Goal: Task Accomplishment & Management: Manage account settings

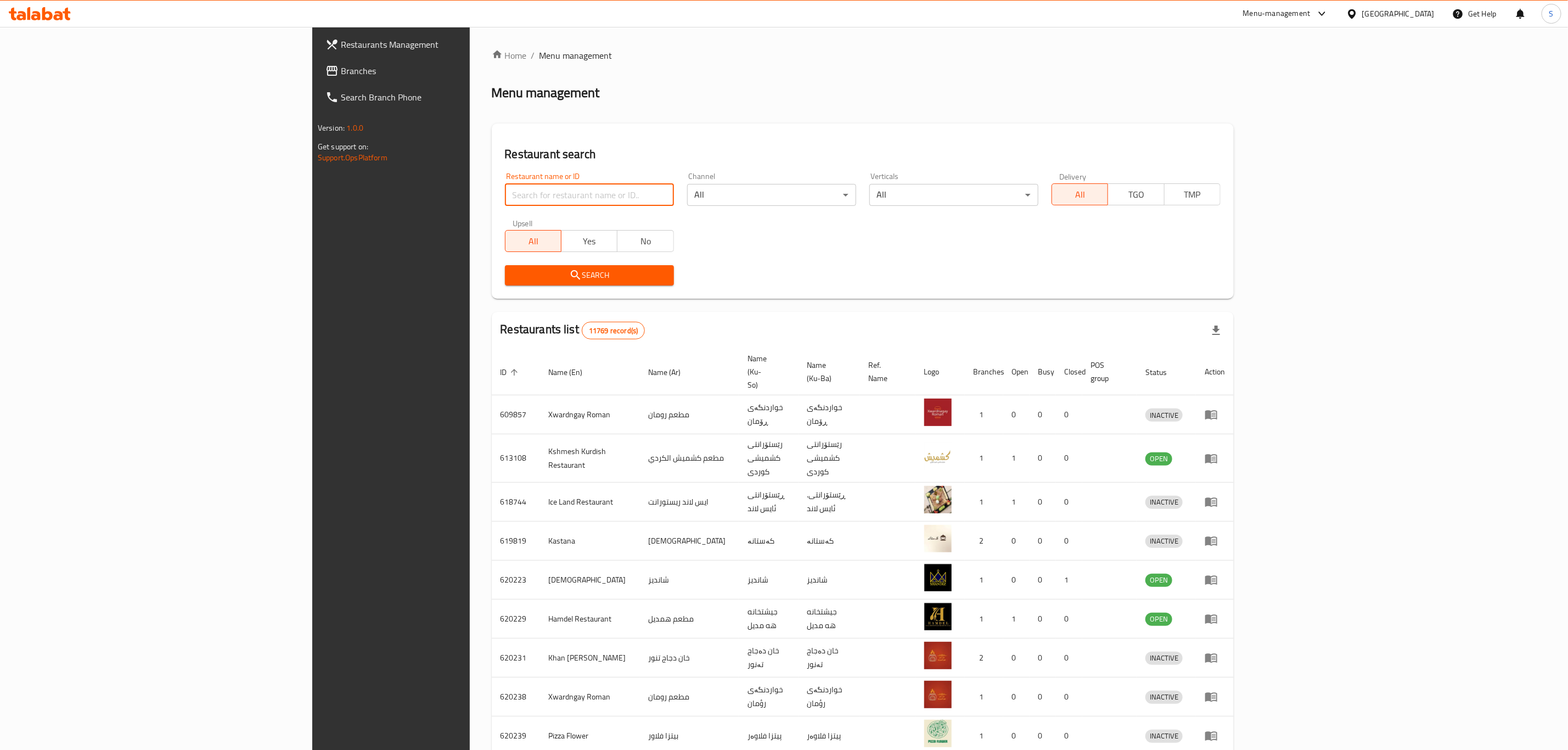
drag, startPoint x: 559, startPoint y: 203, endPoint x: 543, endPoint y: 198, distance: 16.8
click at [559, 203] on input "search" at bounding box center [589, 195] width 169 height 22
type input "the fern"
click button "Search" at bounding box center [589, 275] width 169 height 21
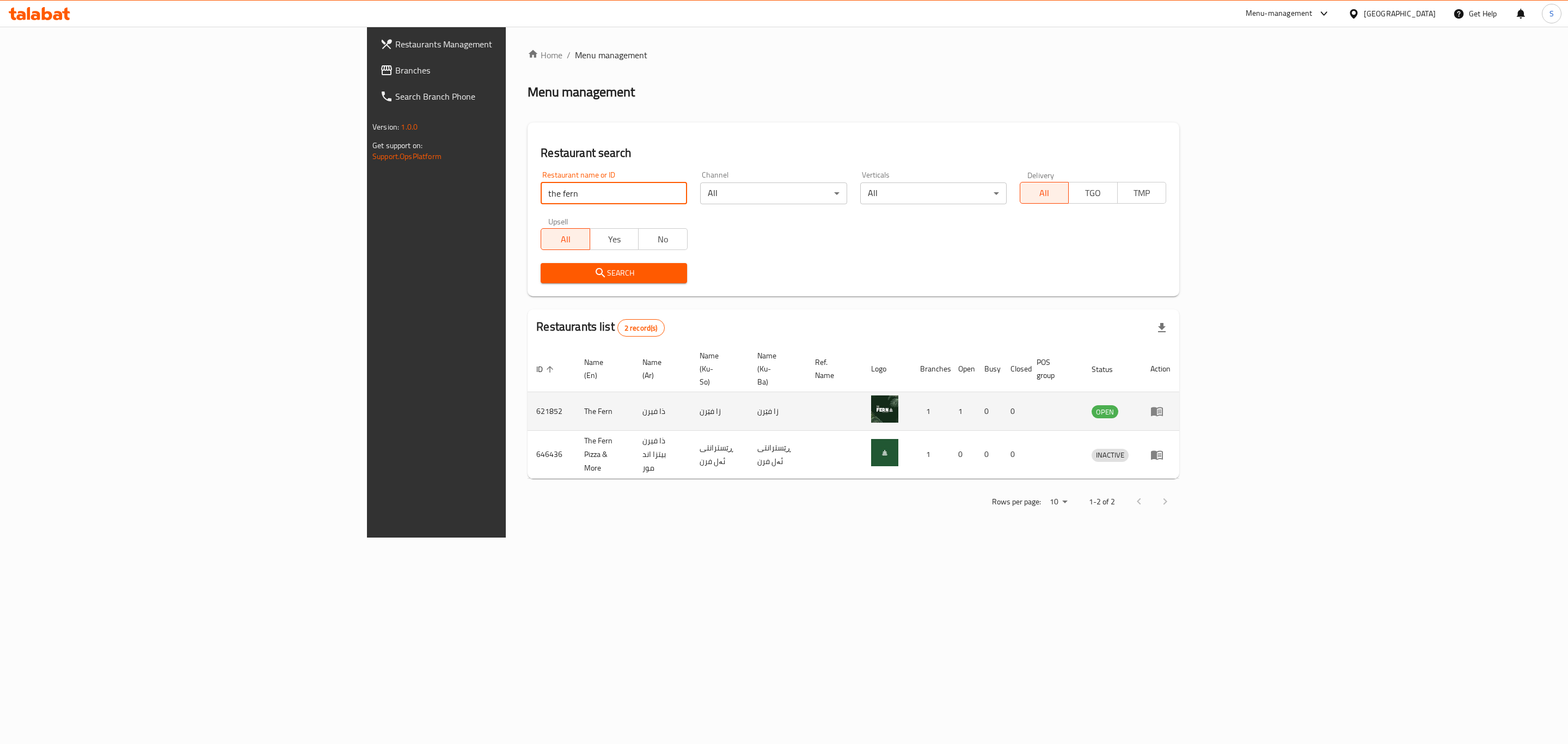
click at [1179, 393] on td "enhanced table" at bounding box center [1160, 410] width 37 height 38
click at [1163, 407] on icon "enhanced table" at bounding box center [1157, 411] width 12 height 9
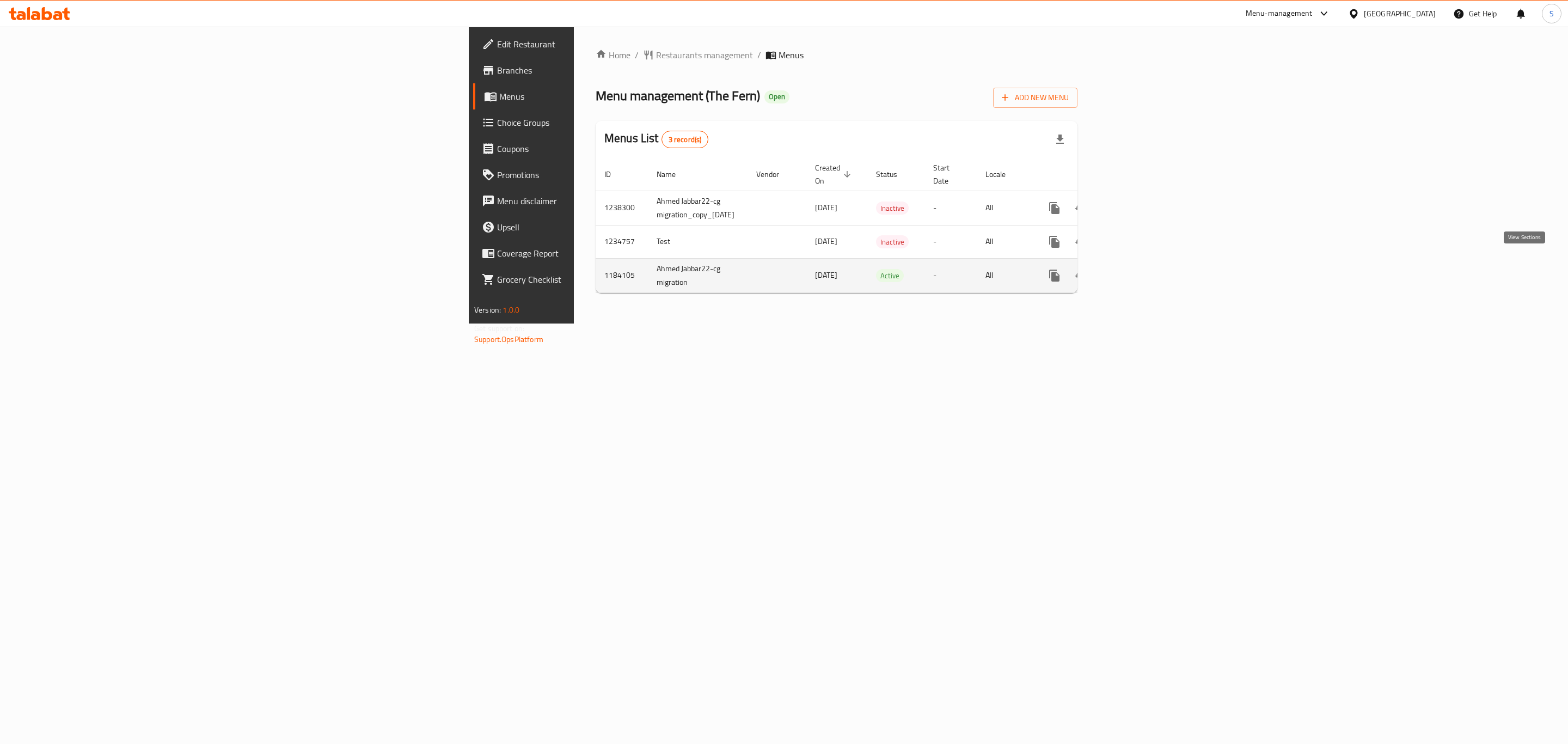
click at [1146, 272] on link "enhanced table" at bounding box center [1132, 275] width 26 height 26
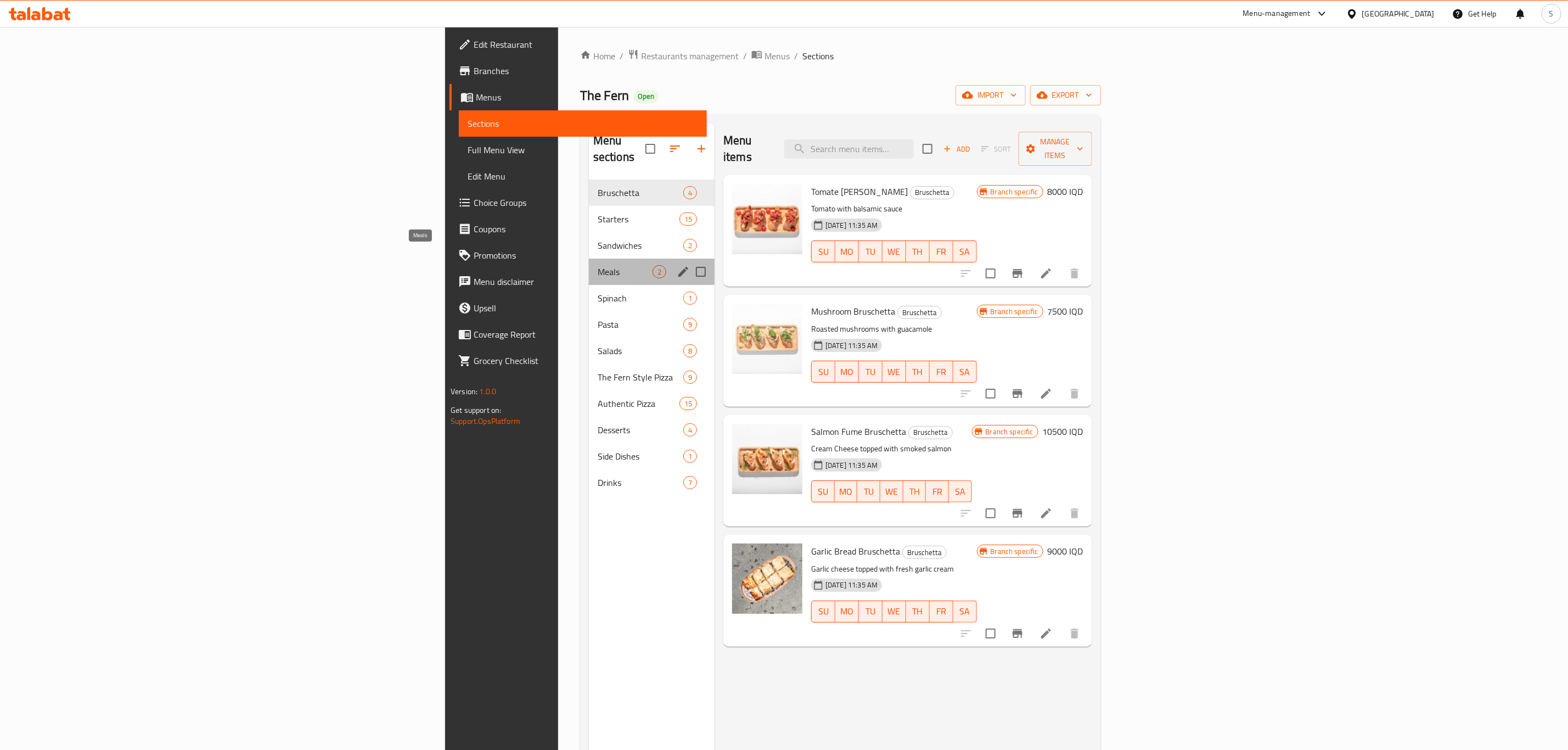
click at [597, 265] on span "Meals" at bounding box center [625, 271] width 55 height 13
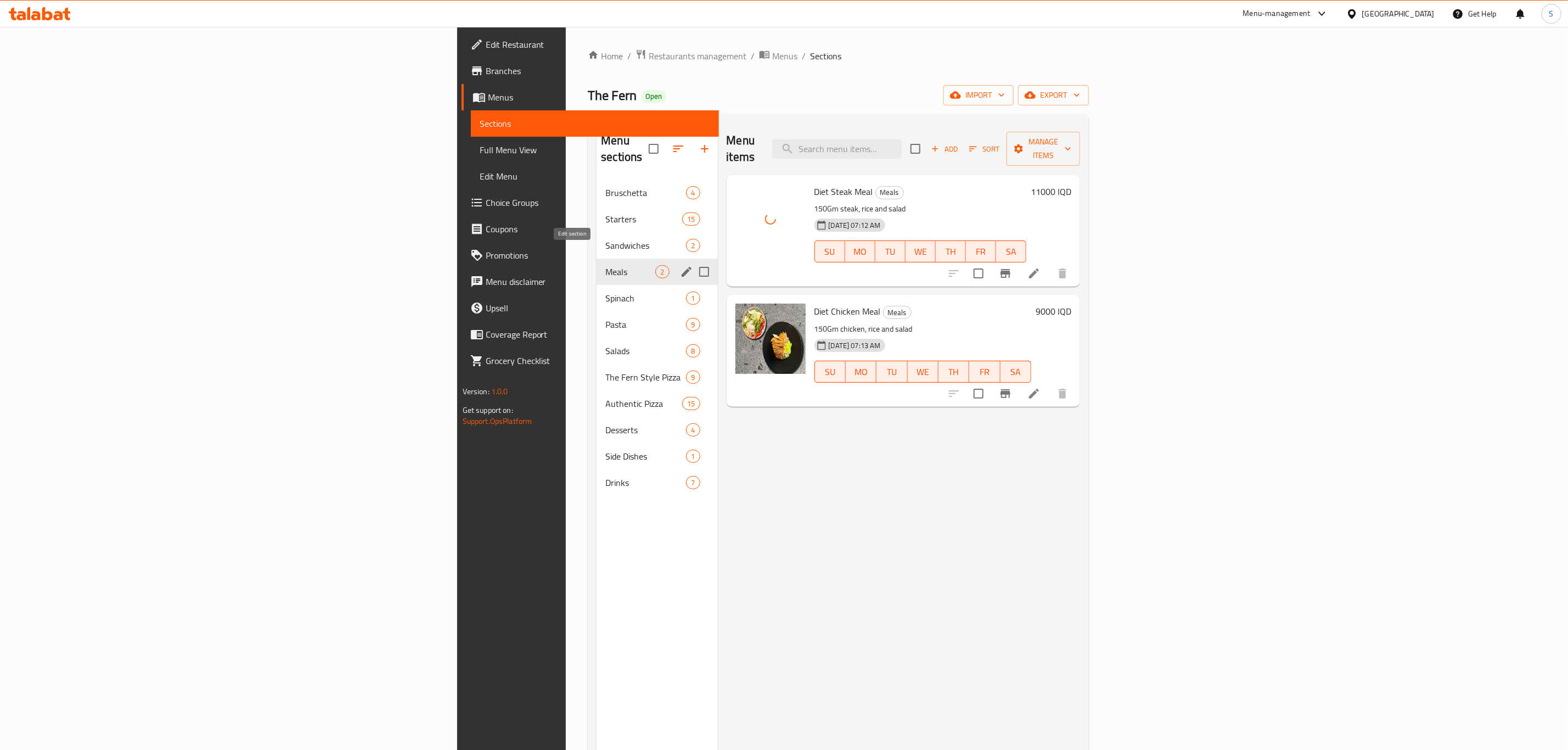
click at [681, 267] on icon "edit" at bounding box center [687, 272] width 10 height 10
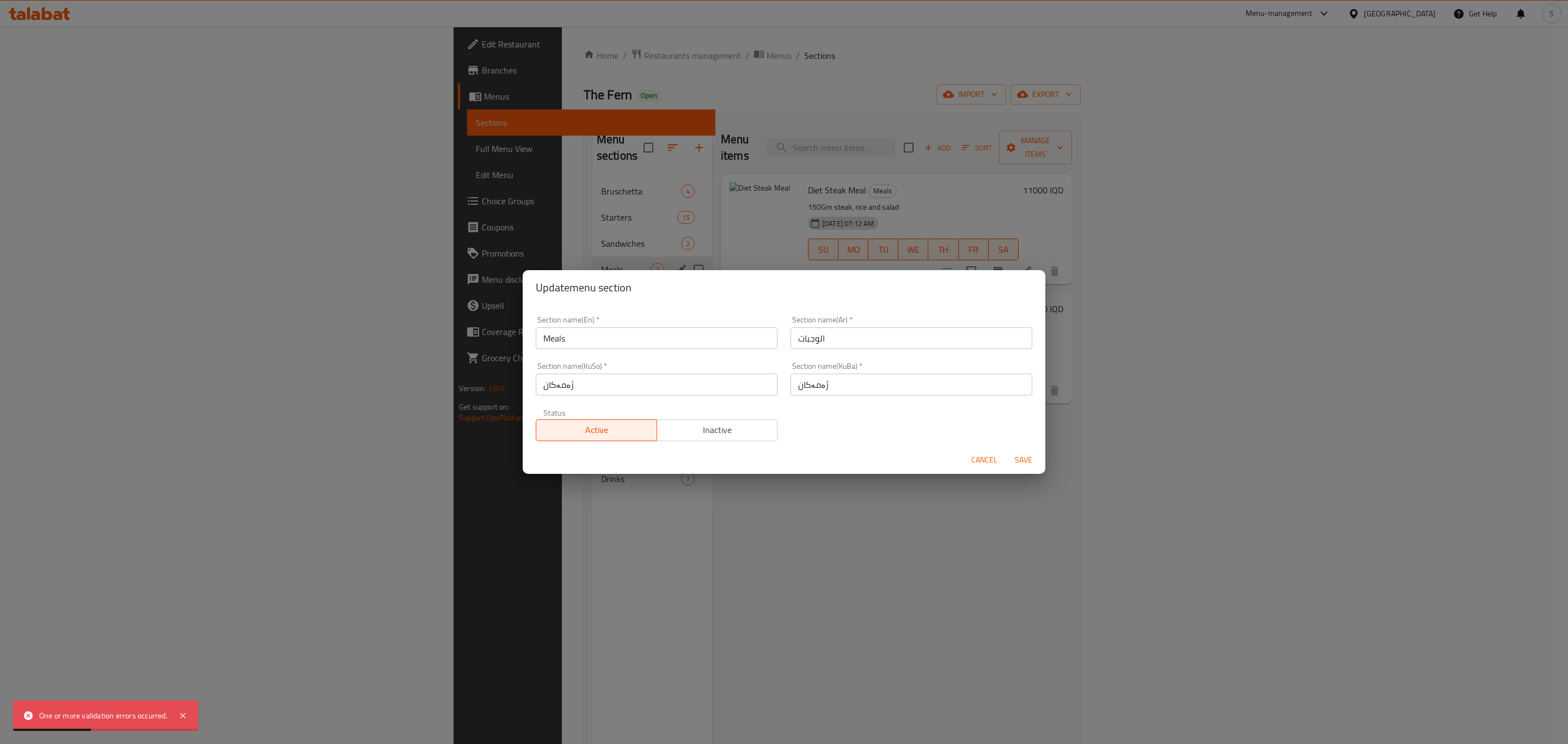
click at [601, 333] on input "Meals" at bounding box center [656, 338] width 242 height 22
click at [541, 340] on input "Meals" at bounding box center [656, 338] width 242 height 22
click at [993, 449] on button "Cancel" at bounding box center [984, 460] width 35 height 20
